Goal: Task Accomplishment & Management: Manage account settings

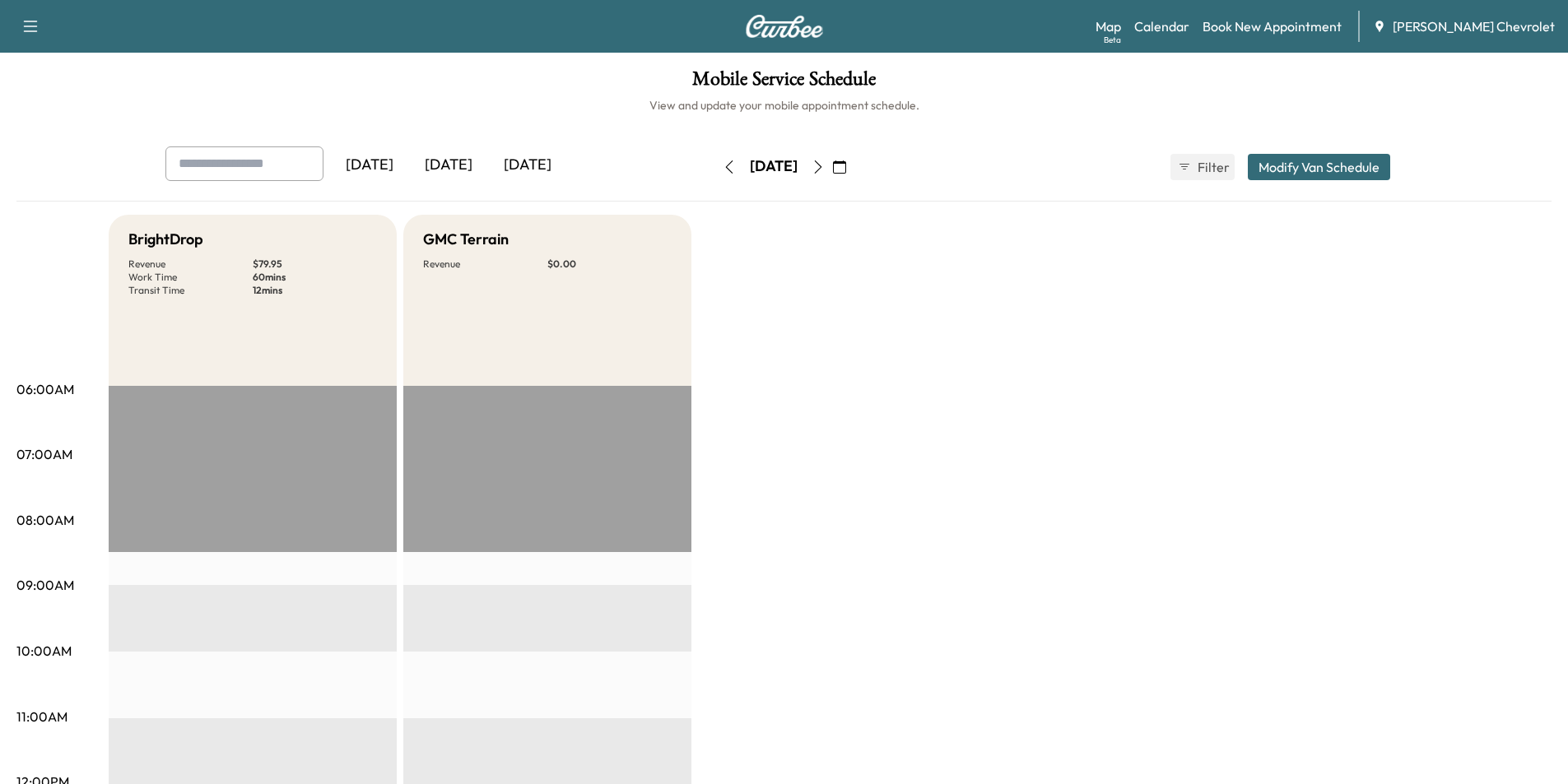
click at [853, 159] on button "button" at bounding box center [839, 167] width 28 height 26
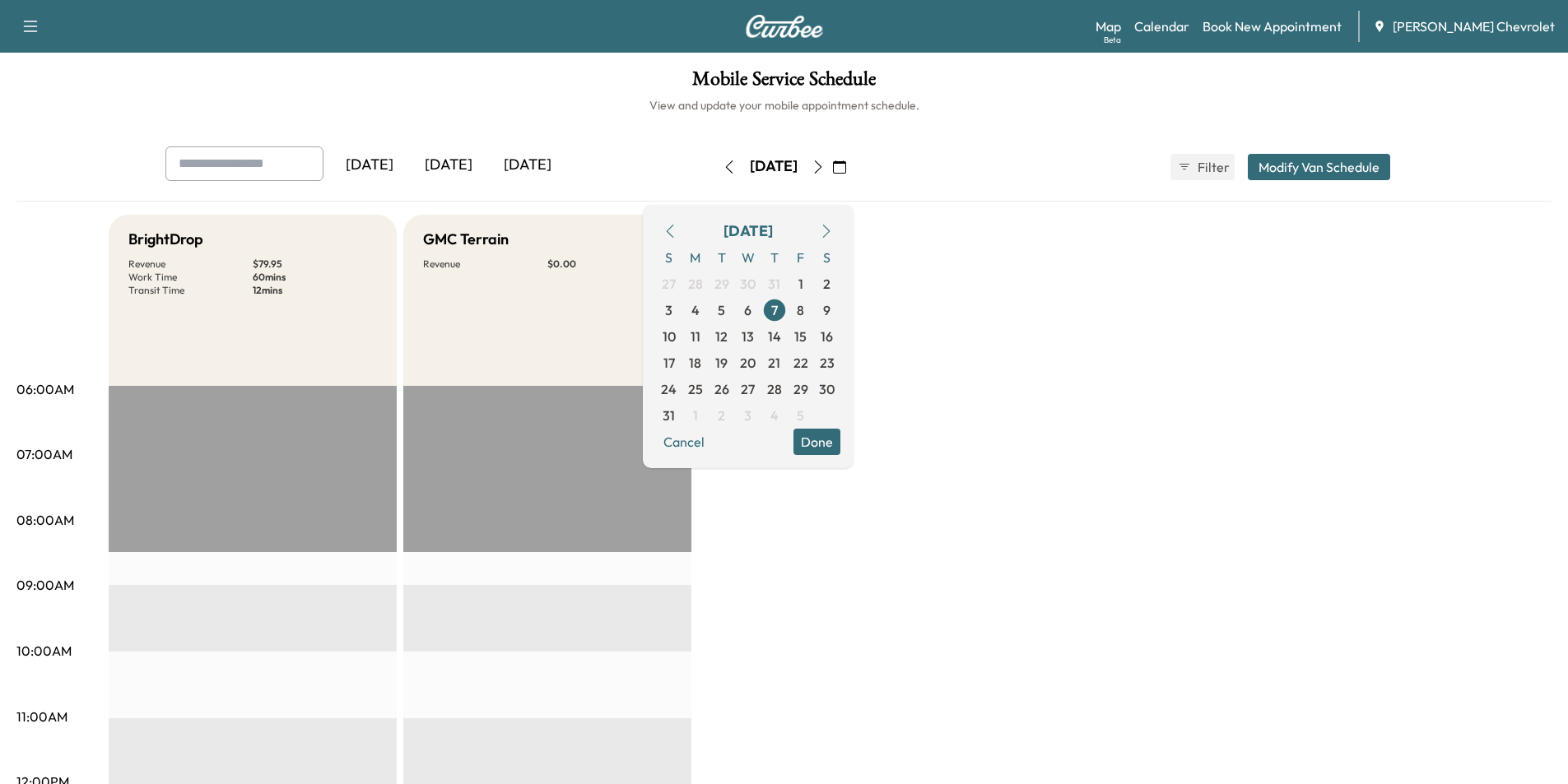
click at [833, 234] on icon "button" at bounding box center [826, 230] width 13 height 13
click at [728, 341] on span "16" at bounding box center [722, 336] width 12 height 19
click at [708, 341] on span "15" at bounding box center [701, 336] width 12 height 19
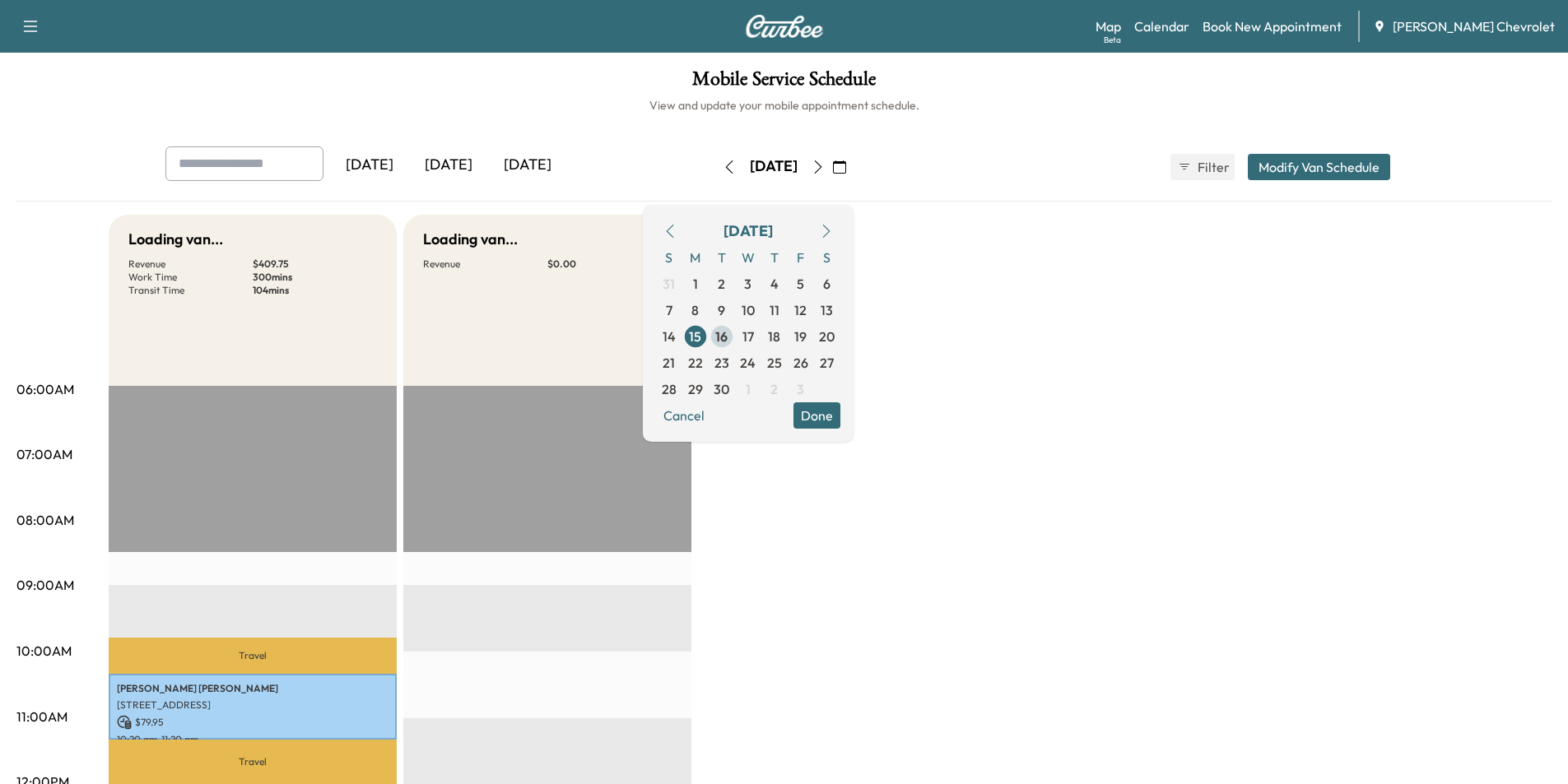
click at [735, 337] on span "16" at bounding box center [722, 336] width 27 height 26
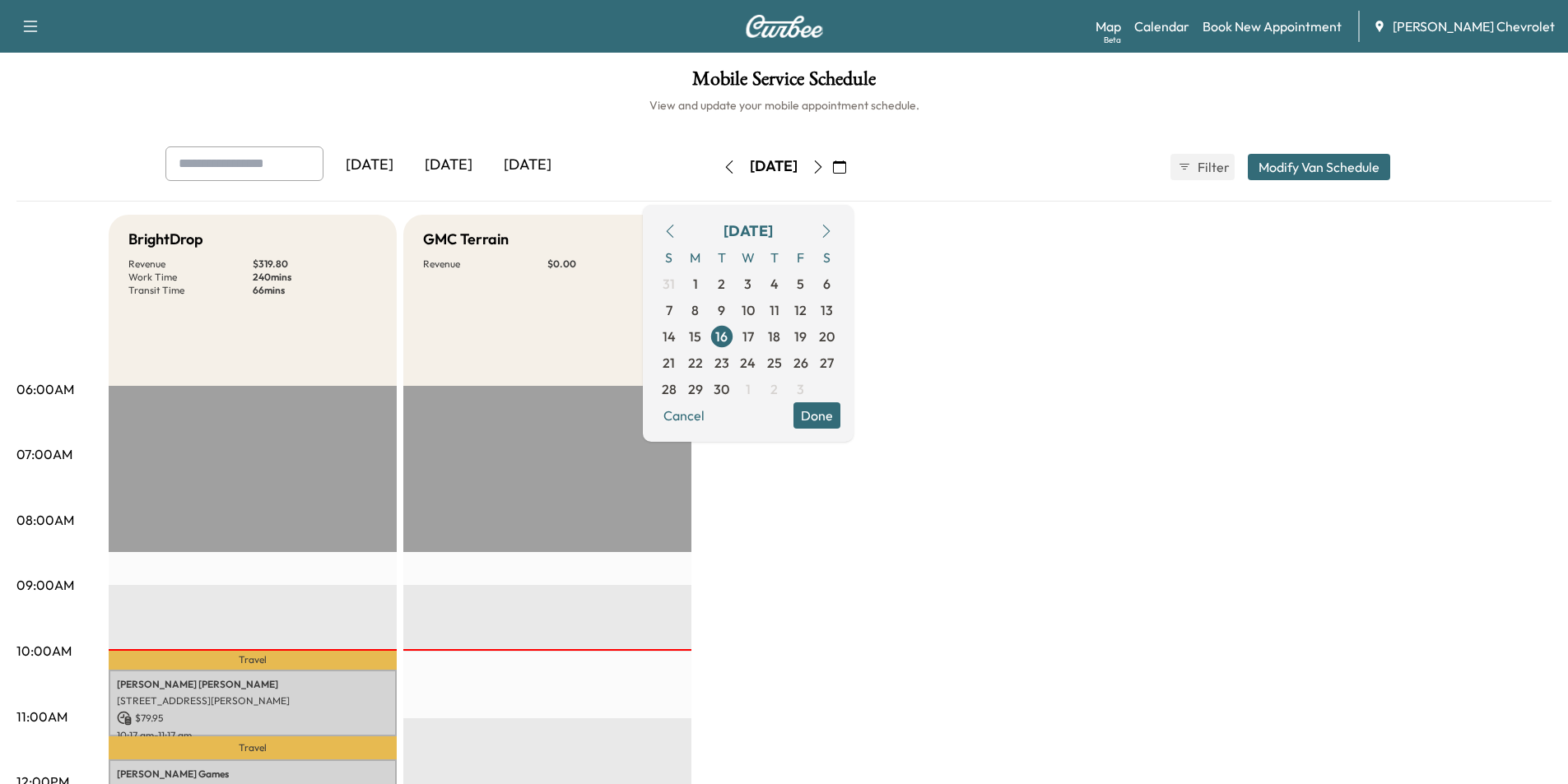
click at [840, 416] on button "Done" at bounding box center [816, 416] width 47 height 26
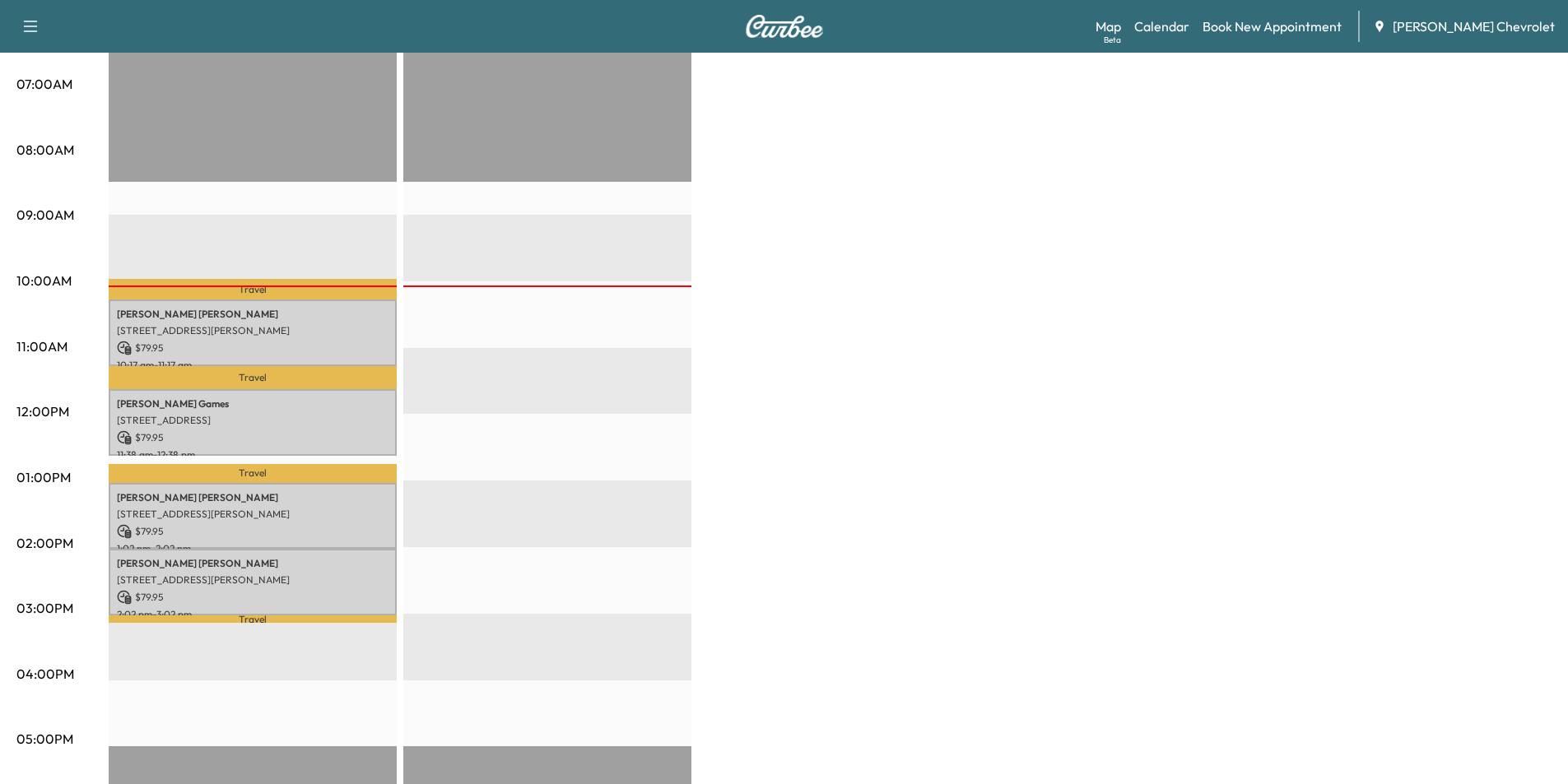
scroll to position [411, 0]
